Goal: Information Seeking & Learning: Learn about a topic

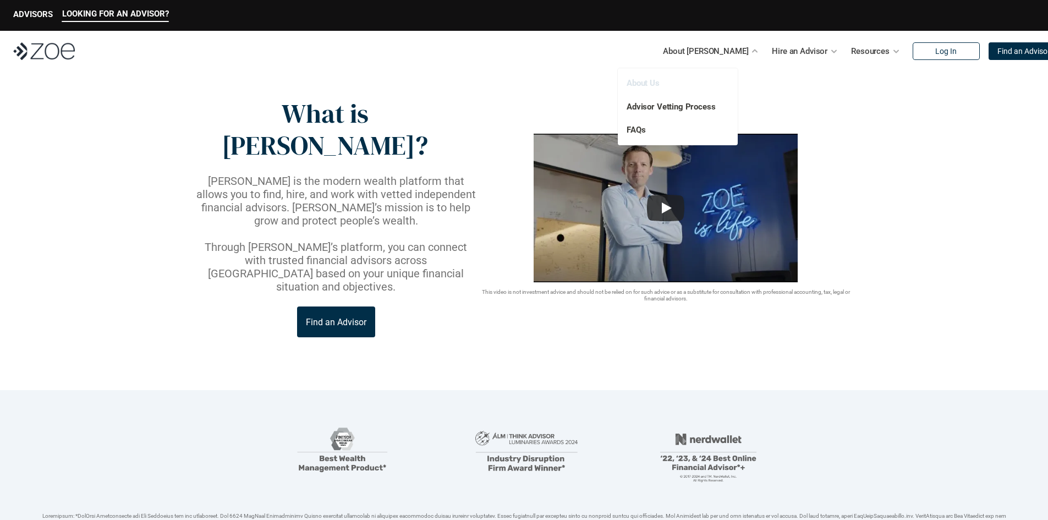
click at [637, 87] on link "About Us" at bounding box center [643, 83] width 33 height 10
click at [640, 85] on link "About Us" at bounding box center [643, 83] width 33 height 10
click at [39, 51] on img at bounding box center [44, 51] width 62 height 18
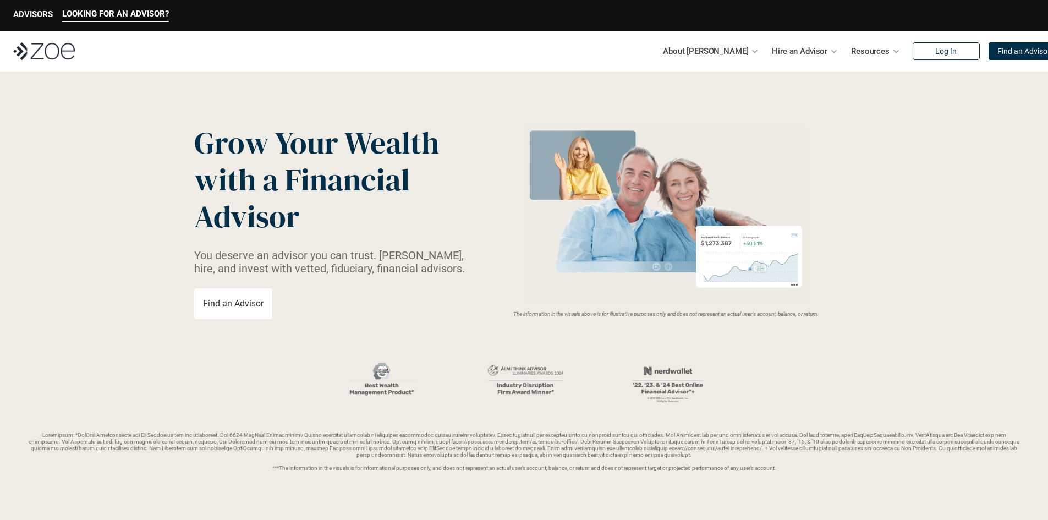
drag, startPoint x: 500, startPoint y: 314, endPoint x: 827, endPoint y: 314, distance: 326.8
click at [827, 314] on p "The information in the visuals above is for illustrative purposes only and does…" at bounding box center [666, 314] width 376 height 7
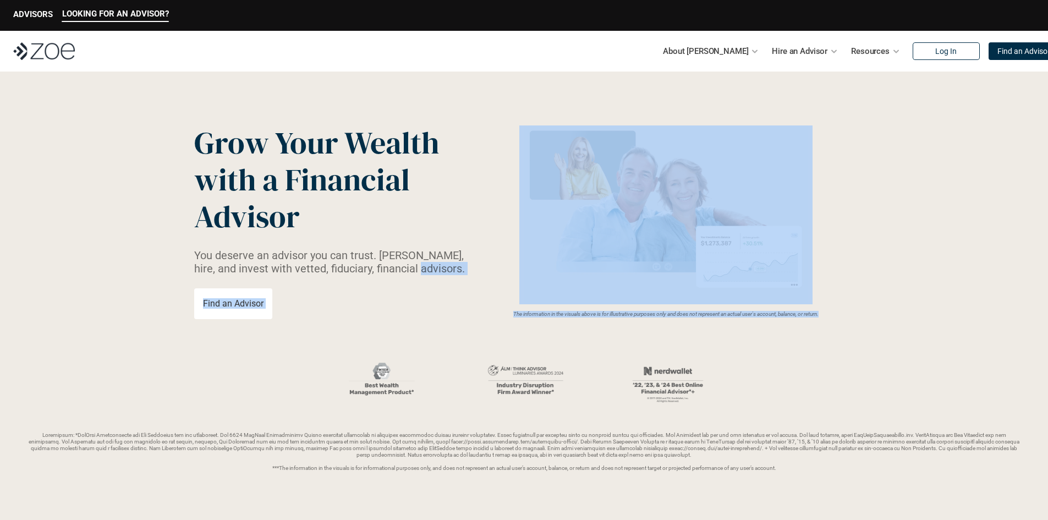
drag, startPoint x: 825, startPoint y: 314, endPoint x: 520, endPoint y: 326, distance: 305.0
click at [470, 313] on div "Grow Your Wealth with a Financial Advisor You deserve an advisor you can trust.…" at bounding box center [524, 221] width 660 height 195
click at [520, 326] on header "Grow Your Wealth with a Financial Advisor You deserve an advisor you can trust.…" at bounding box center [524, 298] width 1048 height 453
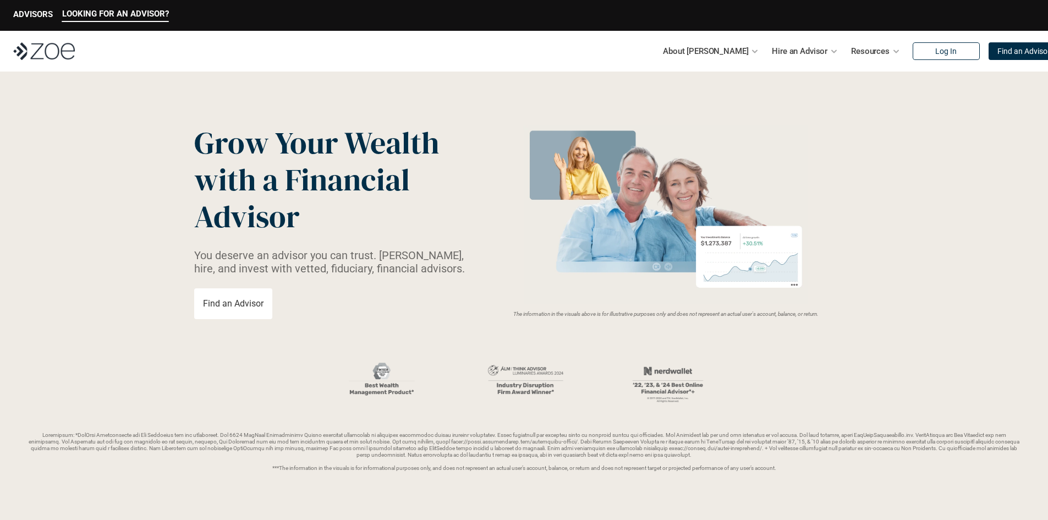
drag, startPoint x: 505, startPoint y: 314, endPoint x: 826, endPoint y: 315, distance: 321.3
click at [826, 315] on p "The information in the visuals above is for illustrative purposes only and does…" at bounding box center [666, 314] width 376 height 7
click at [830, 335] on header "Grow Your Wealth with a Financial Advisor You deserve an advisor you can trust.…" at bounding box center [524, 298] width 1048 height 453
drag, startPoint x: 503, startPoint y: 314, endPoint x: 827, endPoint y: 315, distance: 323.5
click at [827, 315] on p "The information in the visuals above is for illustrative purposes only and does…" at bounding box center [666, 314] width 376 height 7
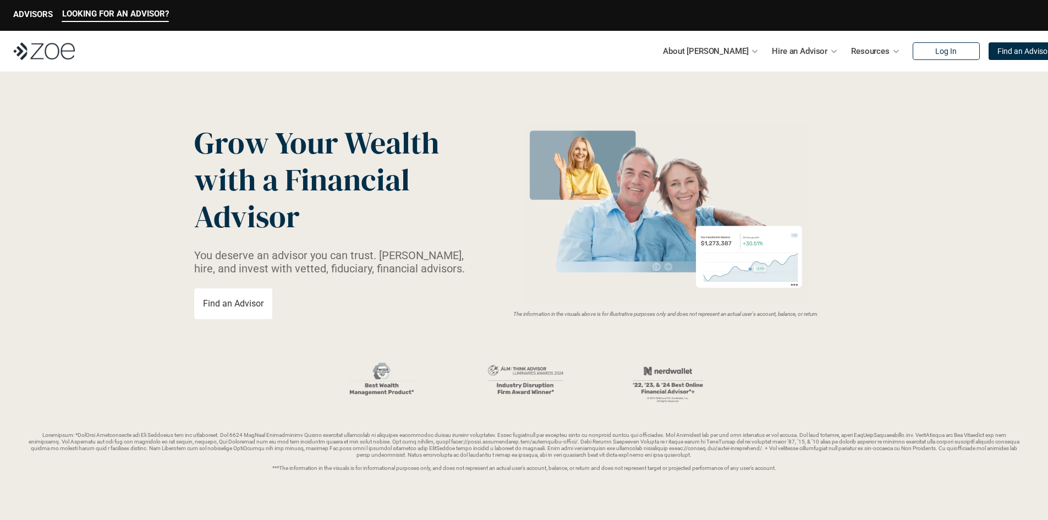
click at [819, 313] on em "The information in the visuals above is for illustrative purposes only and does…" at bounding box center [665, 314] width 305 height 6
drag, startPoint x: 826, startPoint y: 314, endPoint x: 501, endPoint y: 322, distance: 325.2
click at [501, 322] on header "Grow Your Wealth with a Financial Advisor You deserve an advisor you can trust.…" at bounding box center [524, 298] width 1048 height 453
click at [454, 326] on header "Grow Your Wealth with a Financial Advisor You deserve an advisor you can trust.…" at bounding box center [524, 298] width 1048 height 453
drag, startPoint x: 825, startPoint y: 314, endPoint x: 504, endPoint y: 313, distance: 320.7
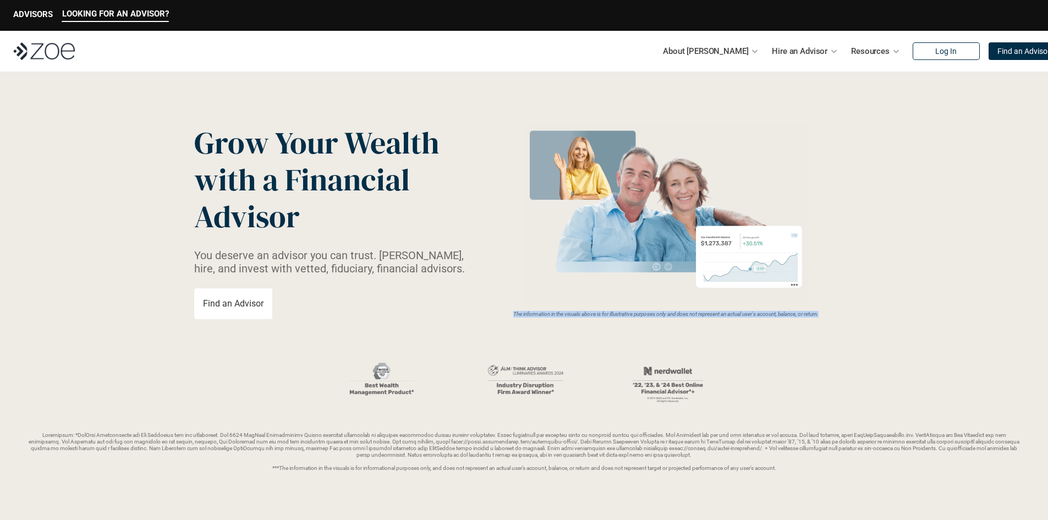
click at [504, 313] on p "The information in the visuals above is for illustrative purposes only and does…" at bounding box center [666, 314] width 376 height 7
drag, startPoint x: 506, startPoint y: 313, endPoint x: 849, endPoint y: 310, distance: 343.3
click at [849, 310] on div "The information in the visuals above is for illustrative purposes only and does…" at bounding box center [666, 221] width 376 height 192
click at [828, 316] on p "The information in the visuals above is for illustrative purposes only and does…" at bounding box center [666, 314] width 376 height 7
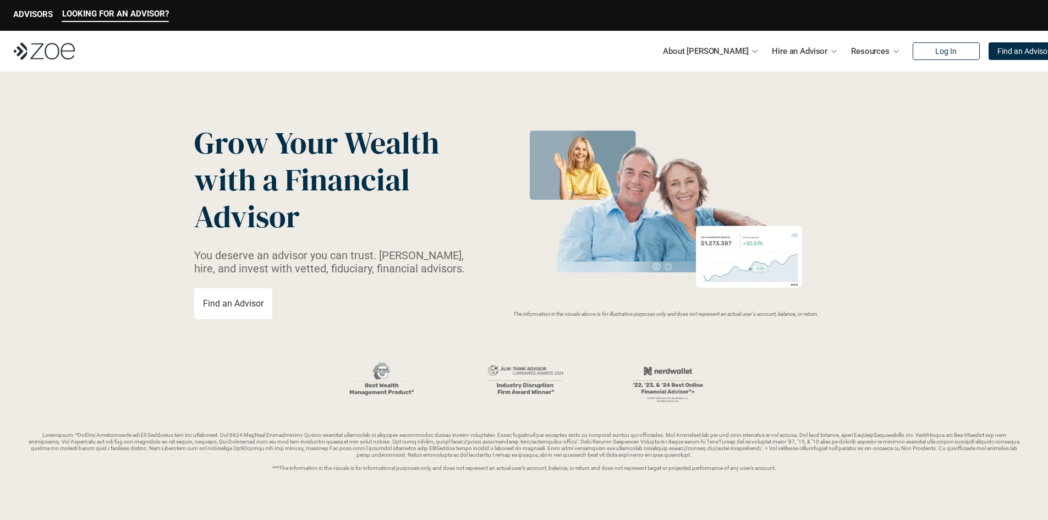
drag, startPoint x: 827, startPoint y: 314, endPoint x: 504, endPoint y: 317, distance: 323.5
click at [504, 317] on div "The information in the visuals above is for illustrative purposes only and does…" at bounding box center [666, 221] width 376 height 192
drag, startPoint x: 504, startPoint y: 313, endPoint x: 830, endPoint y: 314, distance: 326.2
click at [830, 314] on p "The information in the visuals above is for illustrative purposes only and does…" at bounding box center [666, 314] width 376 height 7
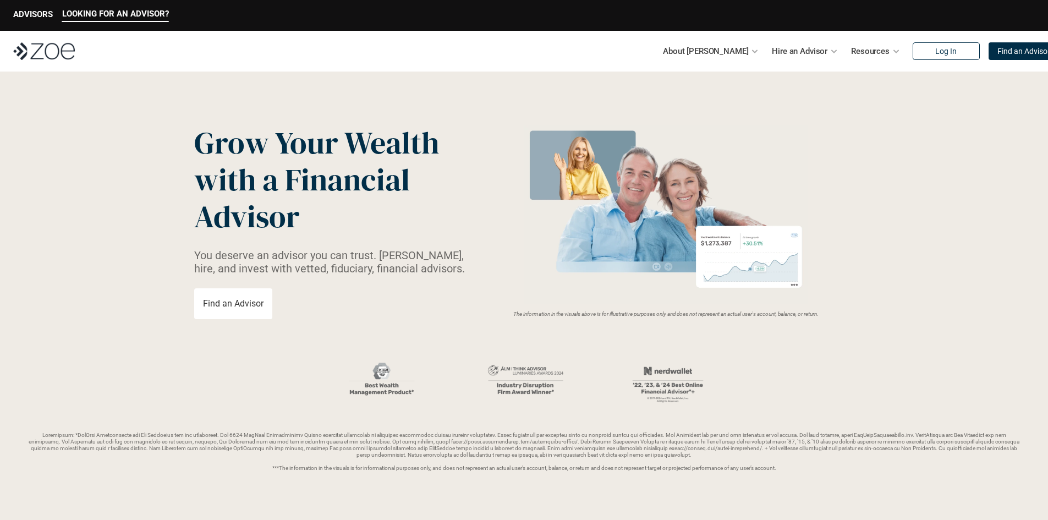
click at [830, 314] on p "The information in the visuals above is for illustrative purposes only and does…" at bounding box center [666, 314] width 376 height 7
drag, startPoint x: 824, startPoint y: 314, endPoint x: 692, endPoint y: 314, distance: 131.5
click at [692, 314] on em "The information in the visuals above is for illustrative purposes only and does…" at bounding box center [665, 314] width 305 height 6
click at [803, 315] on em "The information in the visuals above is for illustrative purposes only and does…" at bounding box center [665, 314] width 305 height 6
drag, startPoint x: 826, startPoint y: 315, endPoint x: 477, endPoint y: 310, distance: 348.8
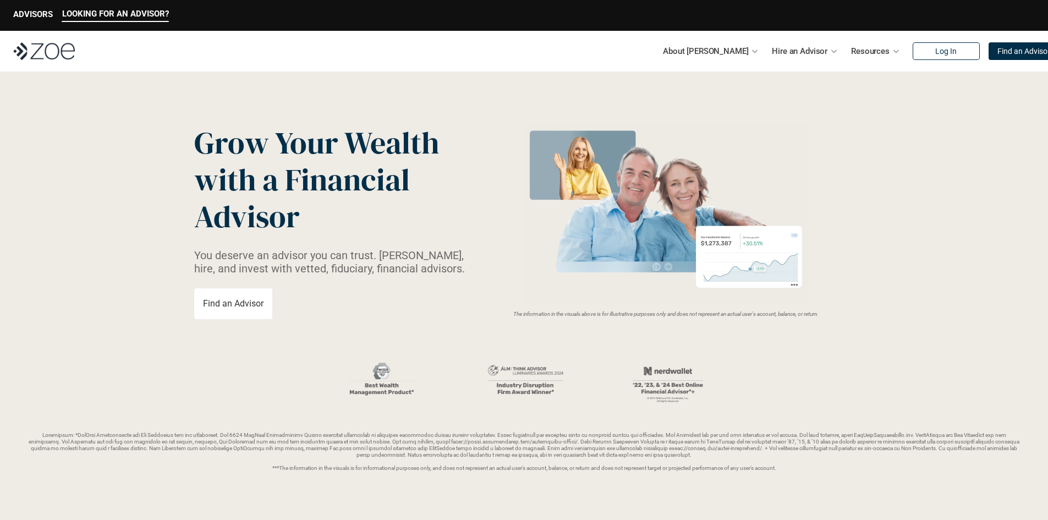
click at [478, 310] on div "The information in the visuals above is for illustrative purposes only and does…" at bounding box center [666, 221] width 376 height 192
click at [477, 311] on div "Grow Your Wealth with a Financial Advisor You deserve an advisor you can trust.…" at bounding box center [336, 221] width 284 height 195
drag, startPoint x: 505, startPoint y: 313, endPoint x: 850, endPoint y: 316, distance: 345.5
click at [850, 316] on p "The information in the visuals above is for illustrative purposes only and does…" at bounding box center [666, 314] width 376 height 7
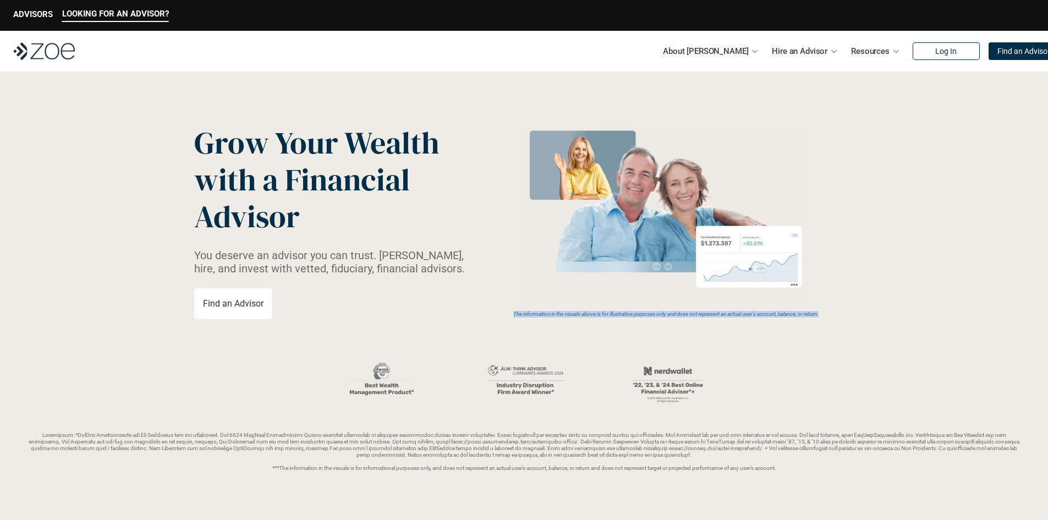
drag, startPoint x: 825, startPoint y: 314, endPoint x: 501, endPoint y: 315, distance: 324.0
click at [501, 315] on p "The information in the visuals above is for illustrative purposes only and does…" at bounding box center [666, 314] width 376 height 7
drag, startPoint x: 505, startPoint y: 313, endPoint x: 885, endPoint y: 321, distance: 380.2
click at [885, 321] on header "Grow Your Wealth with a Financial Advisor You deserve an advisor you can trust.…" at bounding box center [524, 298] width 1048 height 453
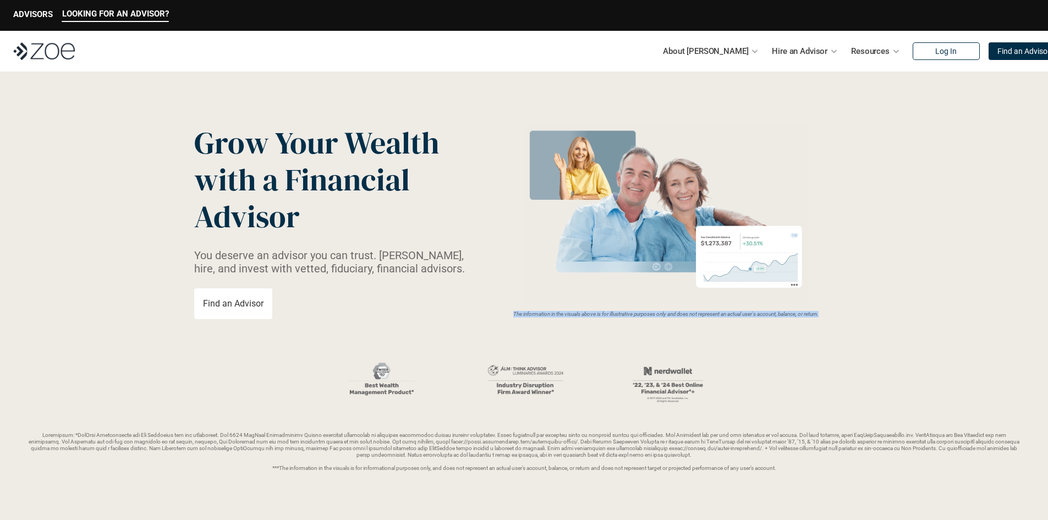
click at [819, 311] on em "The information in the visuals above is for illustrative purposes only and does…" at bounding box center [665, 314] width 305 height 6
drag, startPoint x: 826, startPoint y: 312, endPoint x: 474, endPoint y: 314, distance: 352.1
click at [474, 314] on div "Grow Your Wealth with a Financial Advisor You deserve an advisor you can trust.…" at bounding box center [524, 221] width 660 height 195
click at [473, 314] on div "Grow Your Wealth with a Financial Advisor You deserve an advisor you can trust.…" at bounding box center [336, 221] width 284 height 195
drag, startPoint x: 503, startPoint y: 314, endPoint x: 836, endPoint y: 321, distance: 332.4
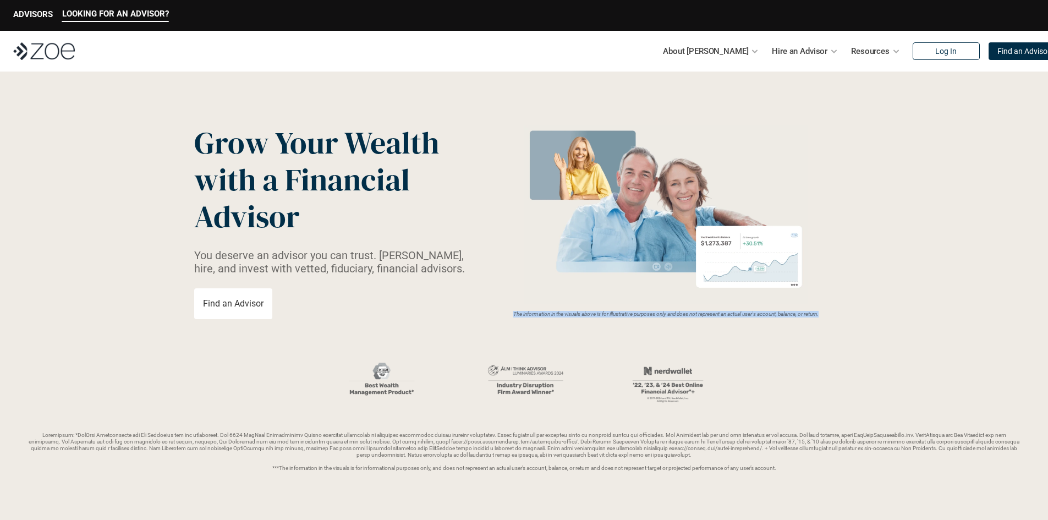
click at [836, 321] on header "Grow Your Wealth with a Financial Advisor You deserve an advisor you can trust.…" at bounding box center [524, 298] width 1048 height 453
drag, startPoint x: 824, startPoint y: 314, endPoint x: 492, endPoint y: 319, distance: 332.3
click at [492, 319] on header "Grow Your Wealth with a Financial Advisor You deserve an advisor you can trust.…" at bounding box center [524, 298] width 1048 height 453
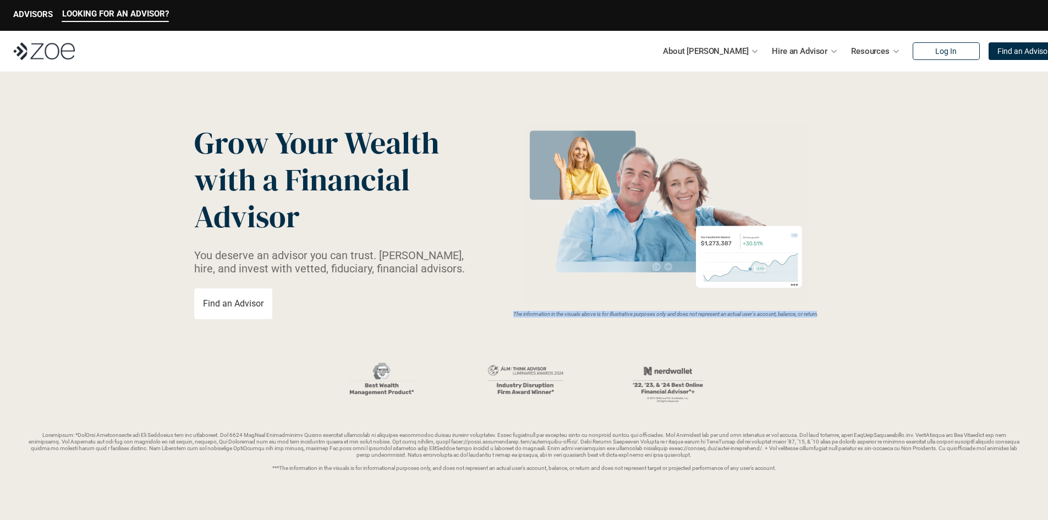
drag, startPoint x: 506, startPoint y: 314, endPoint x: 823, endPoint y: 319, distance: 316.9
click at [823, 319] on header "Grow Your Wealth with a Financial Advisor You deserve an advisor you can trust.…" at bounding box center [524, 298] width 1048 height 453
click at [825, 319] on header "Grow Your Wealth with a Financial Advisor You deserve an advisor you can trust.…" at bounding box center [524, 298] width 1048 height 453
click at [819, 314] on em "The information in the visuals above is for illustrative purposes only and does…" at bounding box center [665, 314] width 305 height 6
drag, startPoint x: 826, startPoint y: 314, endPoint x: 496, endPoint y: 313, distance: 329.5
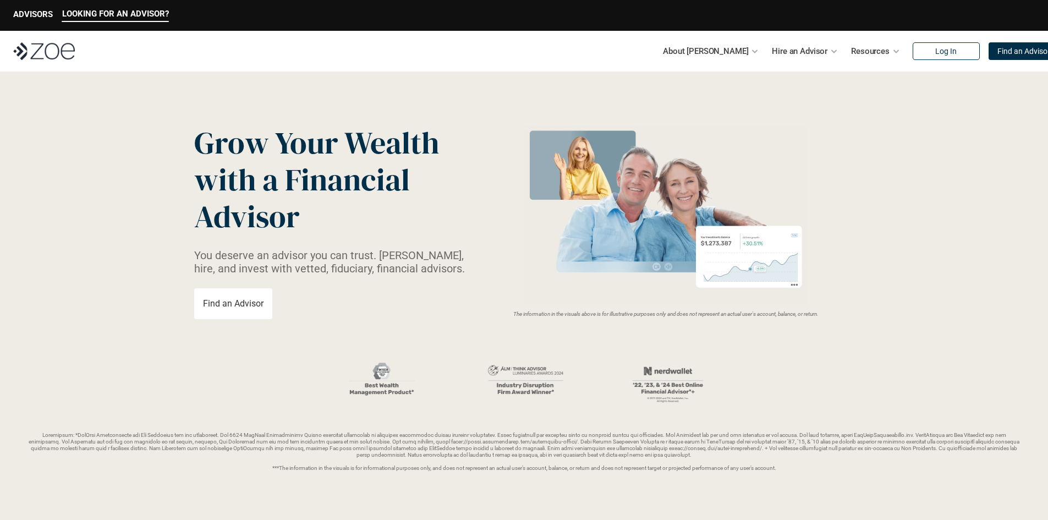
click at [496, 313] on p "The information in the visuals above is for illustrative purposes only and does…" at bounding box center [666, 314] width 376 height 7
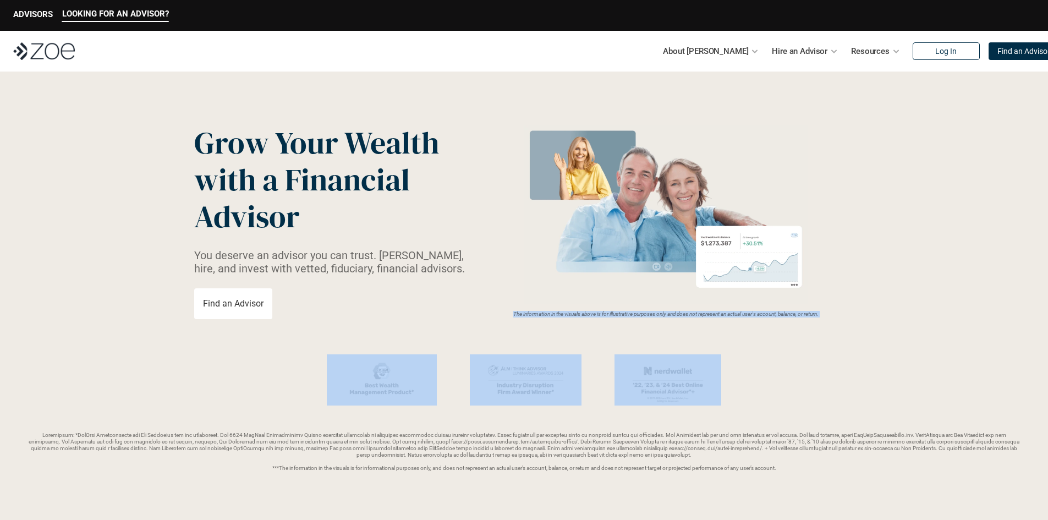
drag, startPoint x: 506, startPoint y: 314, endPoint x: 901, endPoint y: 316, distance: 395.5
click at [901, 316] on header "Grow Your Wealth with a Financial Advisor You deserve an advisor you can trust.…" at bounding box center [524, 298] width 1048 height 453
click at [844, 314] on p "The information in the visuals above is for illustrative purposes only and does…" at bounding box center [666, 314] width 376 height 7
drag, startPoint x: 826, startPoint y: 312, endPoint x: 489, endPoint y: 312, distance: 337.8
click at [489, 312] on p "The information in the visuals above is for illustrative purposes only and does…" at bounding box center [666, 314] width 376 height 7
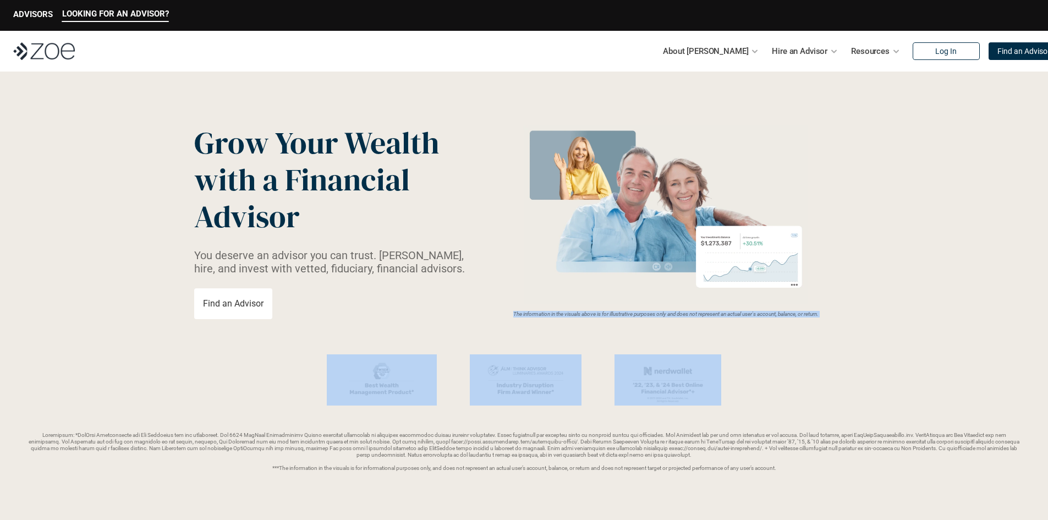
click at [489, 312] on p "The information in the visuals above is for illustrative purposes only and does…" at bounding box center [666, 314] width 376 height 7
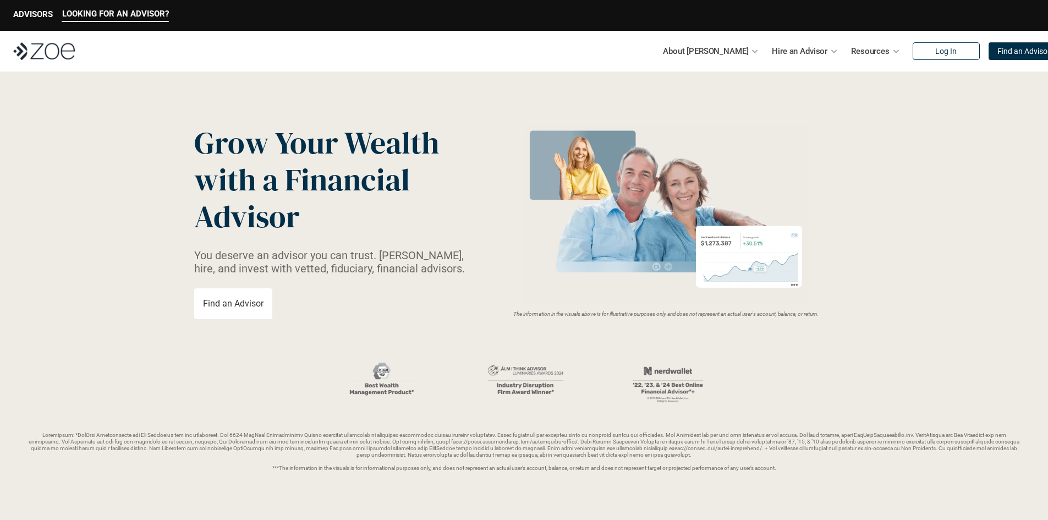
drag, startPoint x: 499, startPoint y: 311, endPoint x: 829, endPoint y: 314, distance: 330.1
click at [829, 314] on p "The information in the visuals above is for illustrative purposes only and does…" at bounding box center [666, 314] width 376 height 7
click at [827, 319] on div "Grow Your Wealth with a Financial Advisor You deserve an advisor you can trust.…" at bounding box center [524, 221] width 660 height 195
click at [819, 314] on em "The information in the visuals above is for illustrative purposes only and does…" at bounding box center [665, 314] width 305 height 6
drag, startPoint x: 826, startPoint y: 314, endPoint x: 501, endPoint y: 310, distance: 324.6
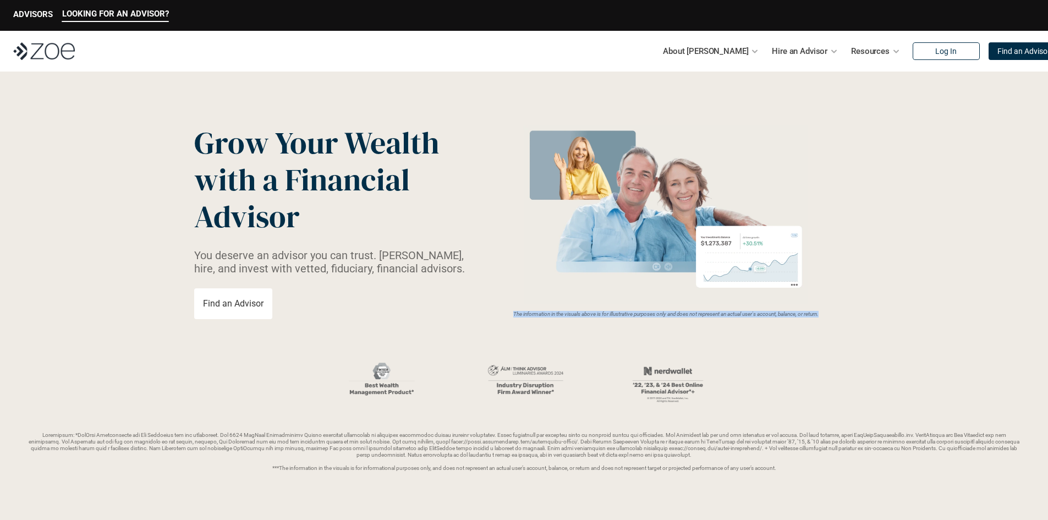
click at [501, 310] on div "The information in the visuals above is for illustrative purposes only and does…" at bounding box center [666, 221] width 376 height 192
click at [503, 313] on p "The information in the visuals above is for illustrative purposes only and does…" at bounding box center [666, 314] width 376 height 7
drag, startPoint x: 506, startPoint y: 314, endPoint x: 825, endPoint y: 314, distance: 319.1
click at [819, 314] on em "The information in the visuals above is for illustrative purposes only and does…" at bounding box center [665, 314] width 305 height 6
click at [827, 331] on header "Grow Your Wealth with a Financial Advisor You deserve an advisor you can trust.…" at bounding box center [524, 298] width 1048 height 453
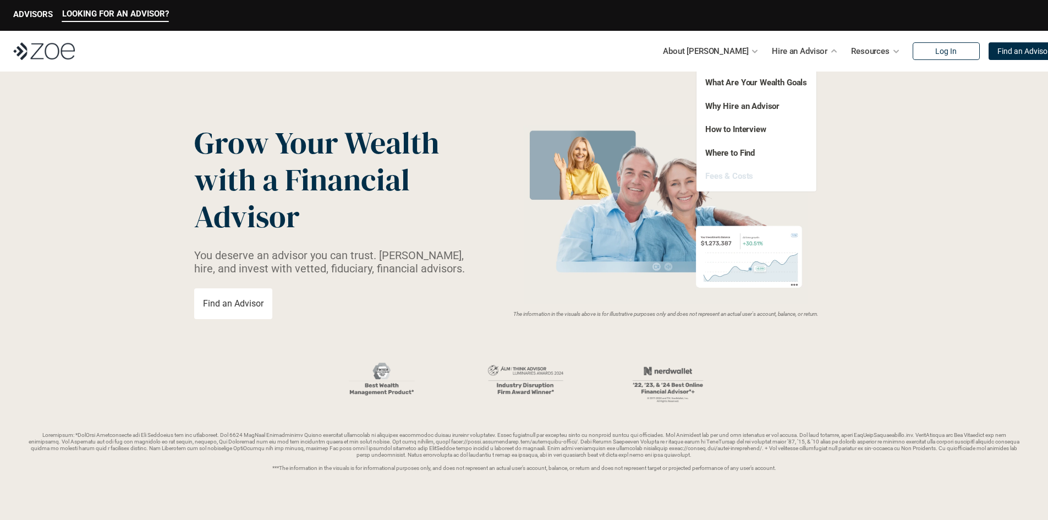
click at [739, 178] on link "Fees & Costs" at bounding box center [729, 176] width 48 height 10
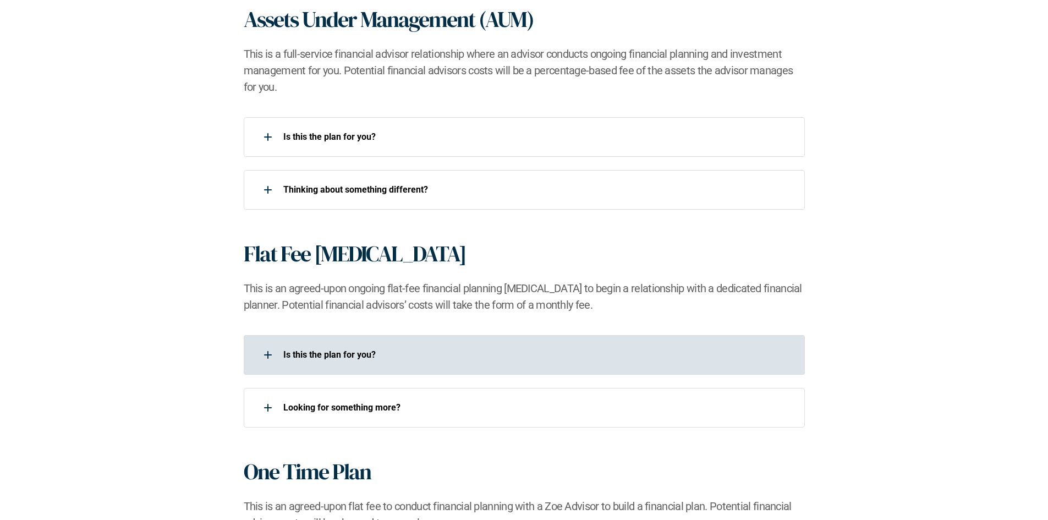
scroll to position [770, 0]
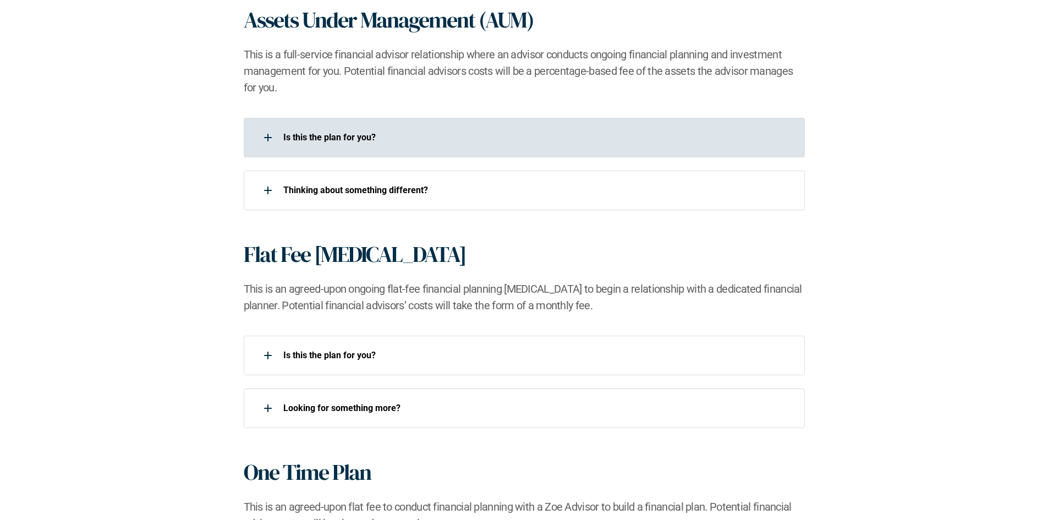
click at [332, 141] on p "Is this the plan for you?​" at bounding box center [536, 137] width 507 height 10
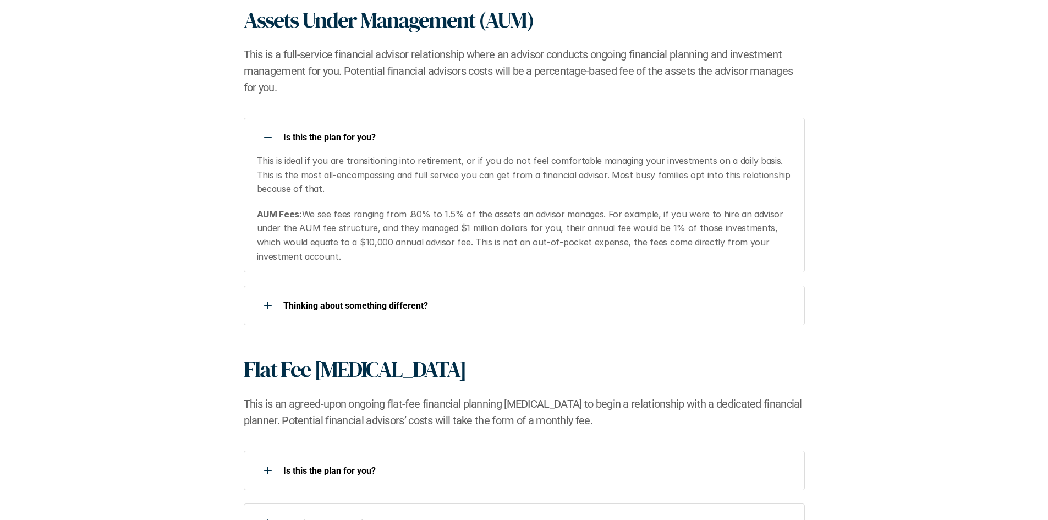
click at [334, 138] on p "Is this the plan for you?​" at bounding box center [536, 137] width 507 height 10
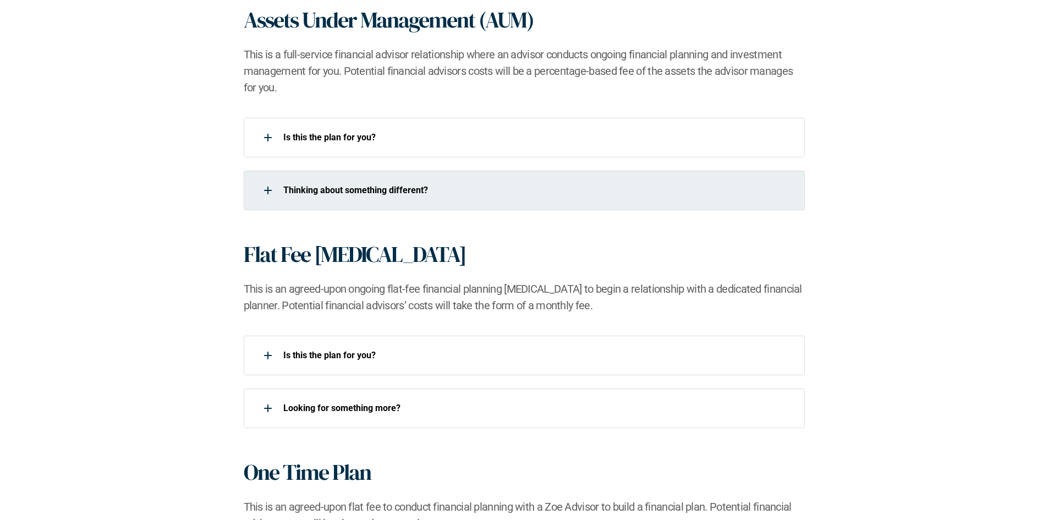
click at [365, 191] on p "​Thinking about something different?​" at bounding box center [536, 190] width 507 height 10
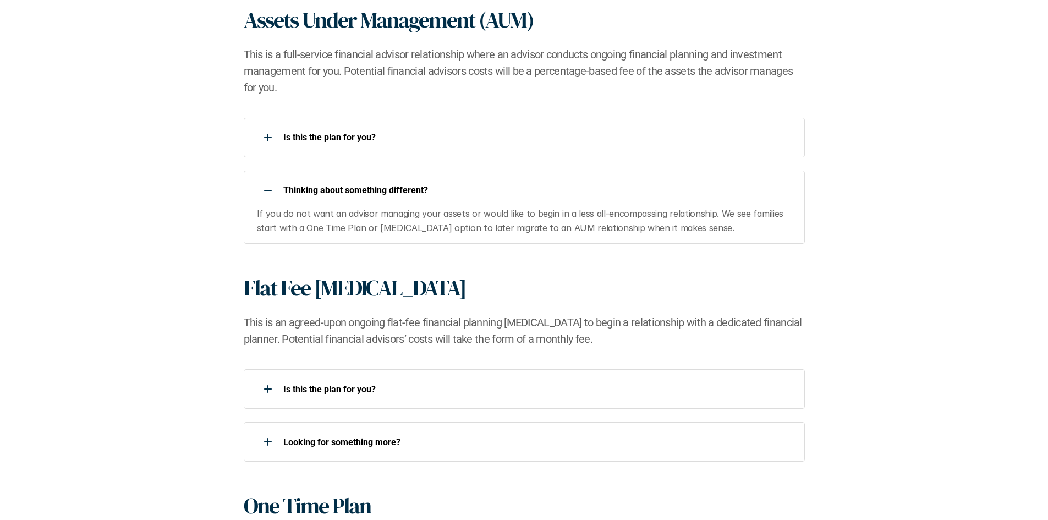
click at [365, 191] on p "​Thinking about something different?​" at bounding box center [536, 190] width 507 height 10
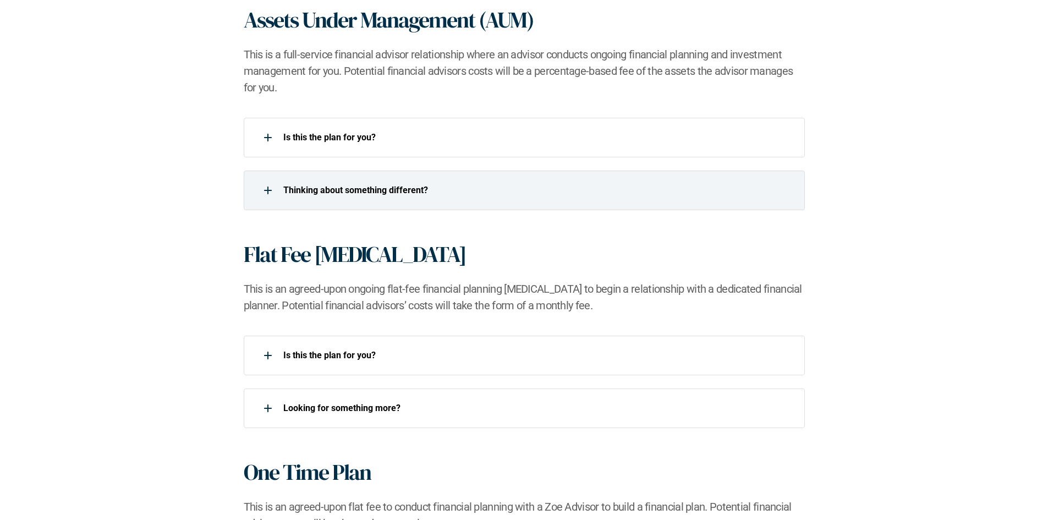
click at [201, 200] on div "Is this the plan for you?​ ​Thinking about something different?​" at bounding box center [524, 164] width 1004 height 92
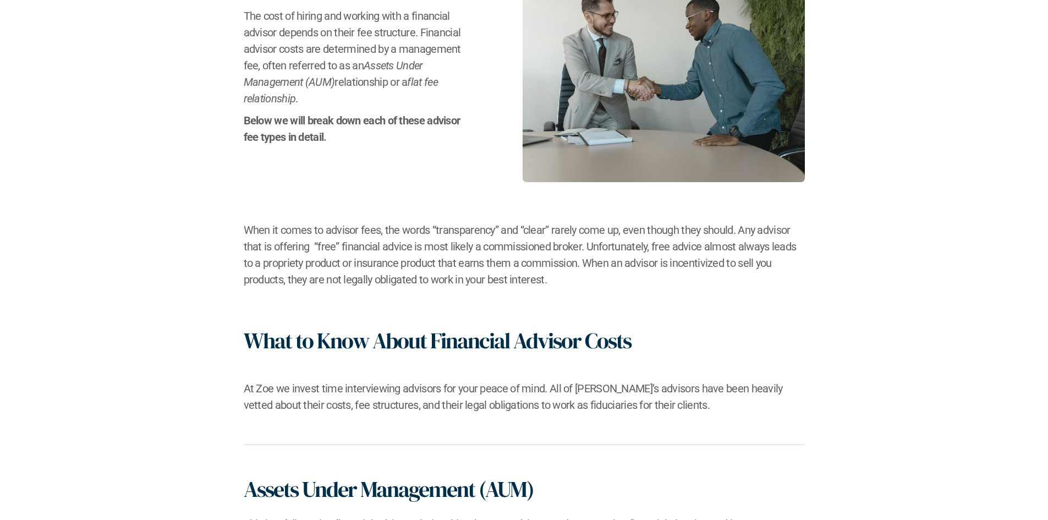
scroll to position [0, 0]
